Goal: Find specific page/section: Find specific page/section

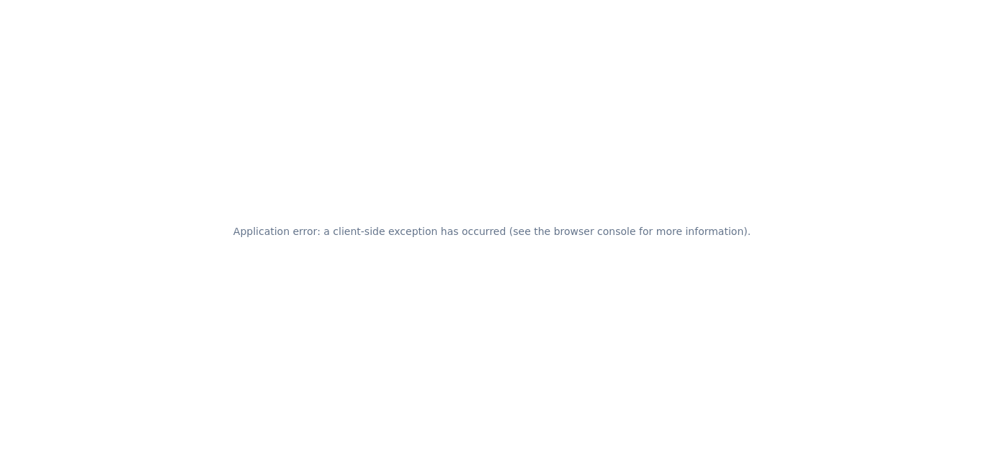
click at [89, 219] on div "Application error: a client-side exception has occurred (see the browser consol…" at bounding box center [492, 231] width 984 height 462
click at [590, 189] on div "Application error: a client-side exception has occurred (see the browser consol…" at bounding box center [492, 231] width 984 height 462
click at [579, 193] on div "Application error: a client-side exception has occurred (see the browser consol…" at bounding box center [492, 231] width 984 height 462
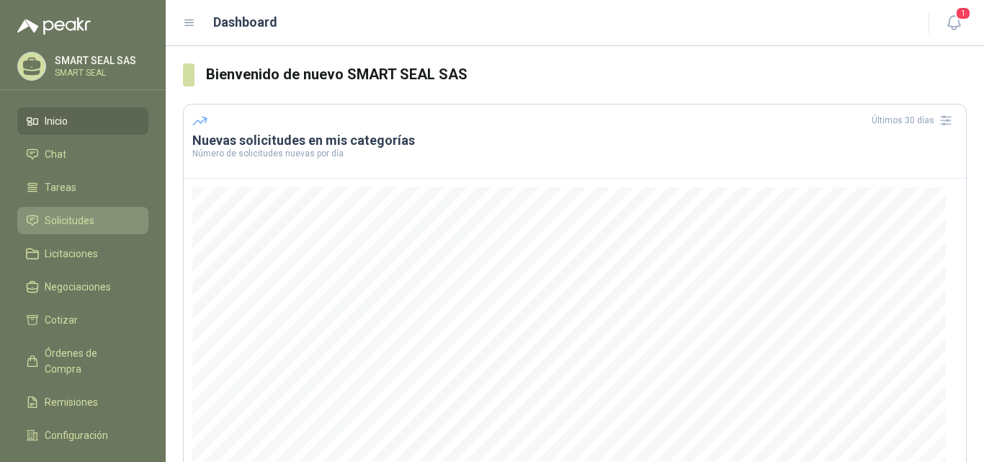
click at [81, 215] on span "Solicitudes" at bounding box center [70, 221] width 50 height 16
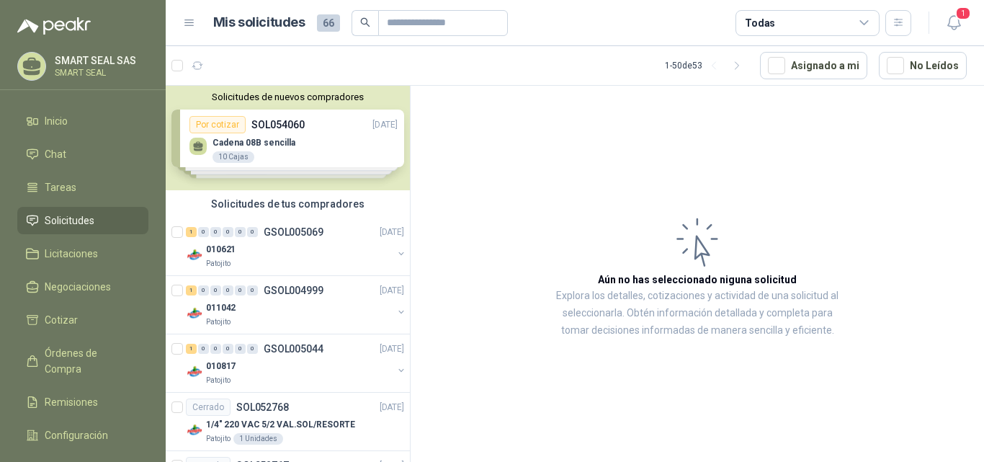
click at [104, 71] on p "SMART SEAL" at bounding box center [100, 72] width 90 height 9
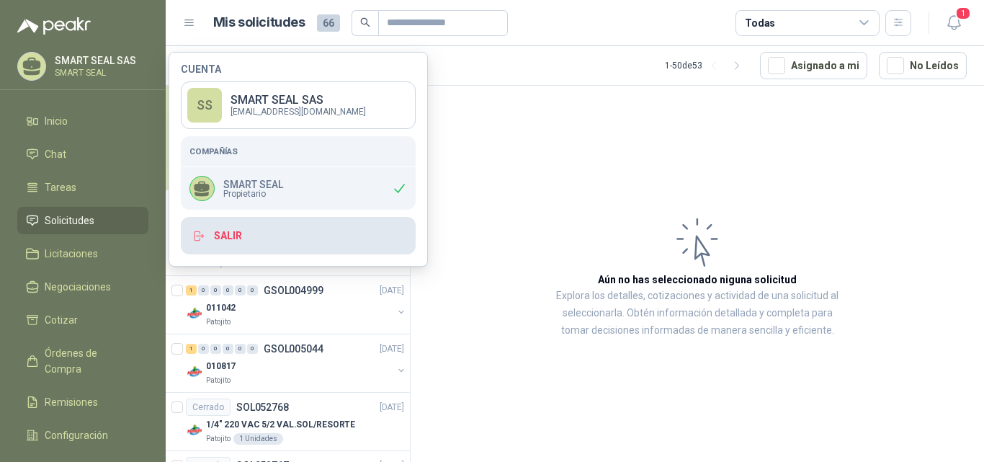
click at [329, 241] on button "Salir" at bounding box center [298, 235] width 235 height 37
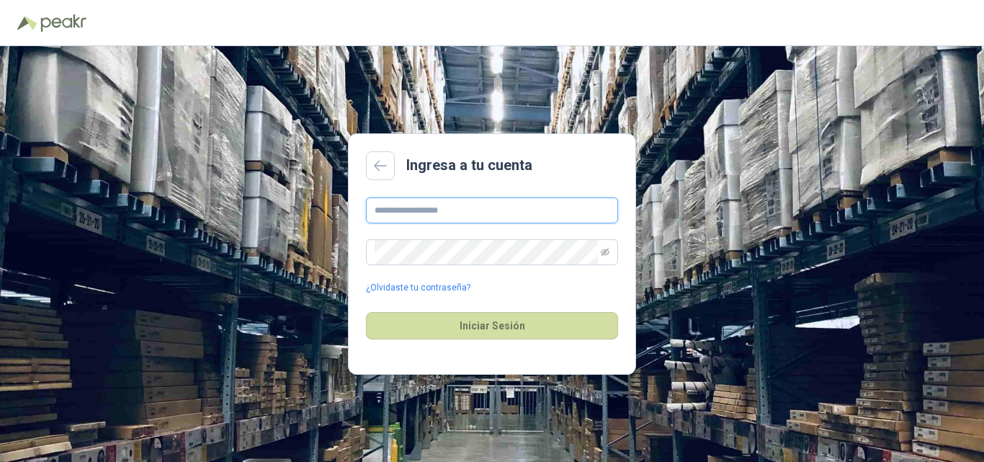
type input "**********"
